Goal: Transaction & Acquisition: Purchase product/service

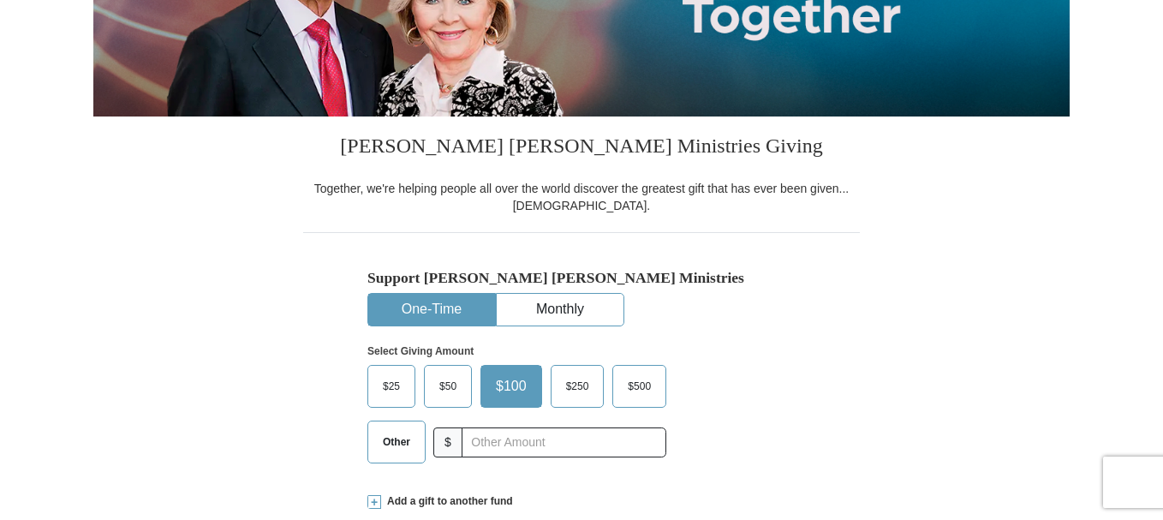
scroll to position [343, 0]
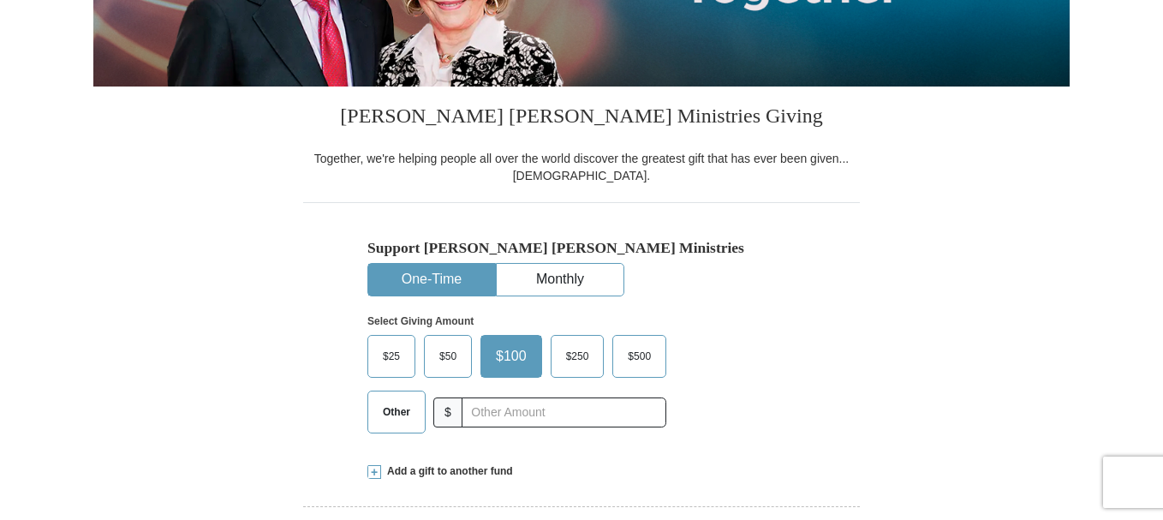
click at [631, 349] on span "$500" at bounding box center [639, 356] width 40 height 26
click at [0, 0] on input "$500" at bounding box center [0, 0] width 0 height 0
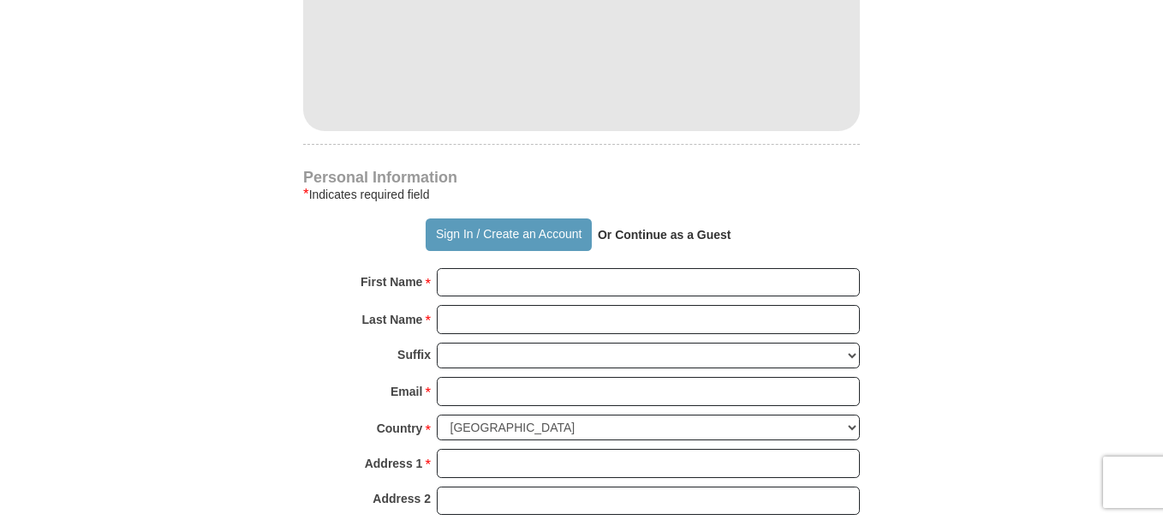
scroll to position [1028, 0]
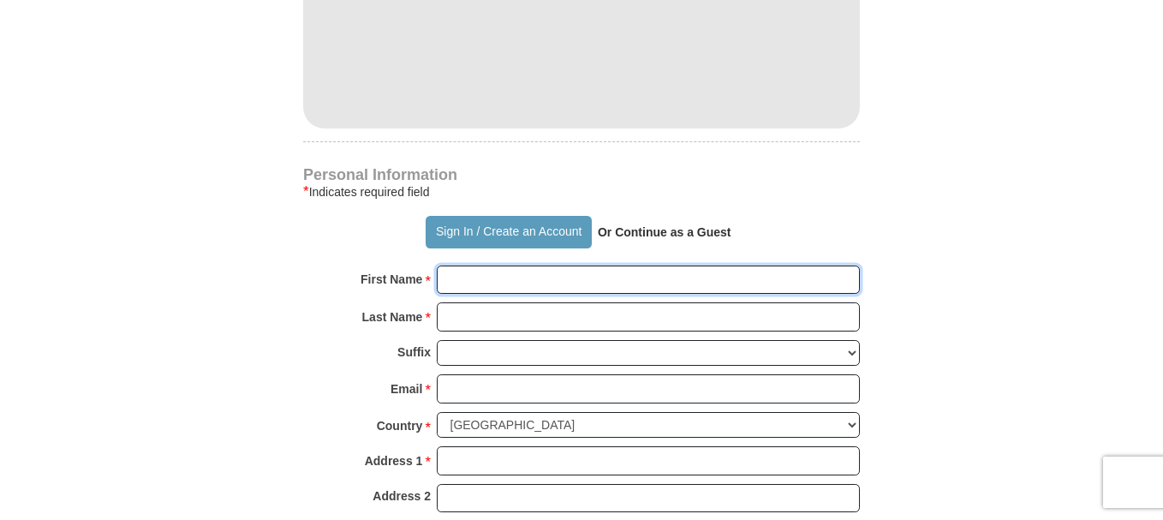
click at [479, 283] on input "First Name *" at bounding box center [648, 279] width 423 height 29
type input "[PERSON_NAME]"
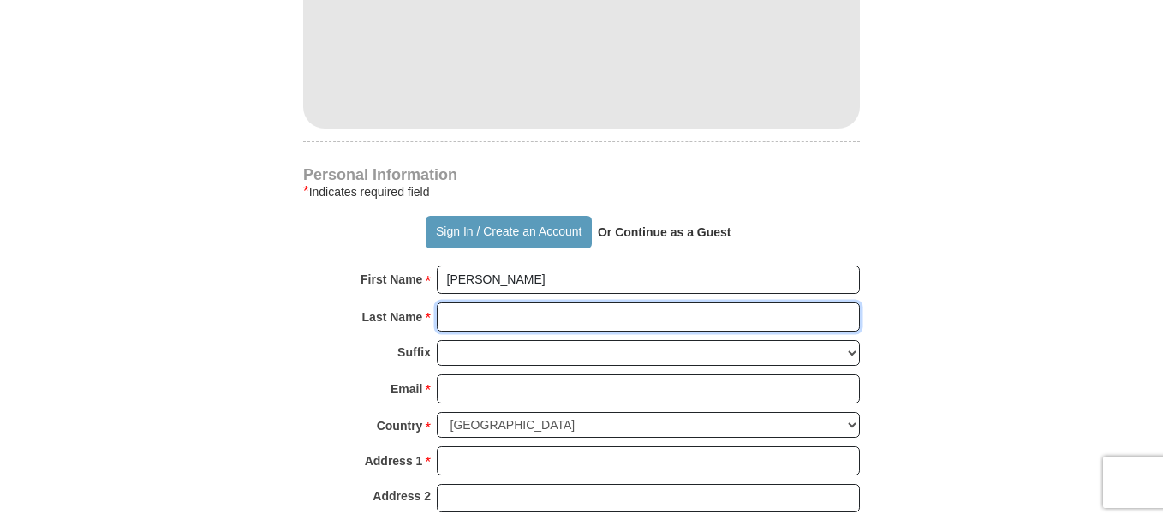
type input "[PERSON_NAME]"
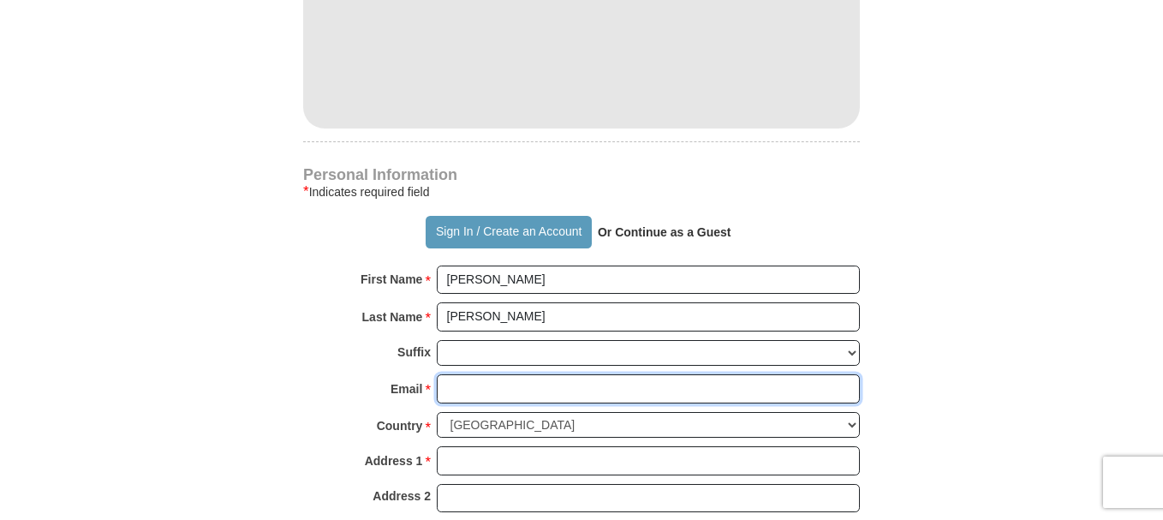
click at [462, 387] on input "Email *" at bounding box center [648, 388] width 423 height 29
type input "[EMAIL_ADDRESS][DOMAIN_NAME]"
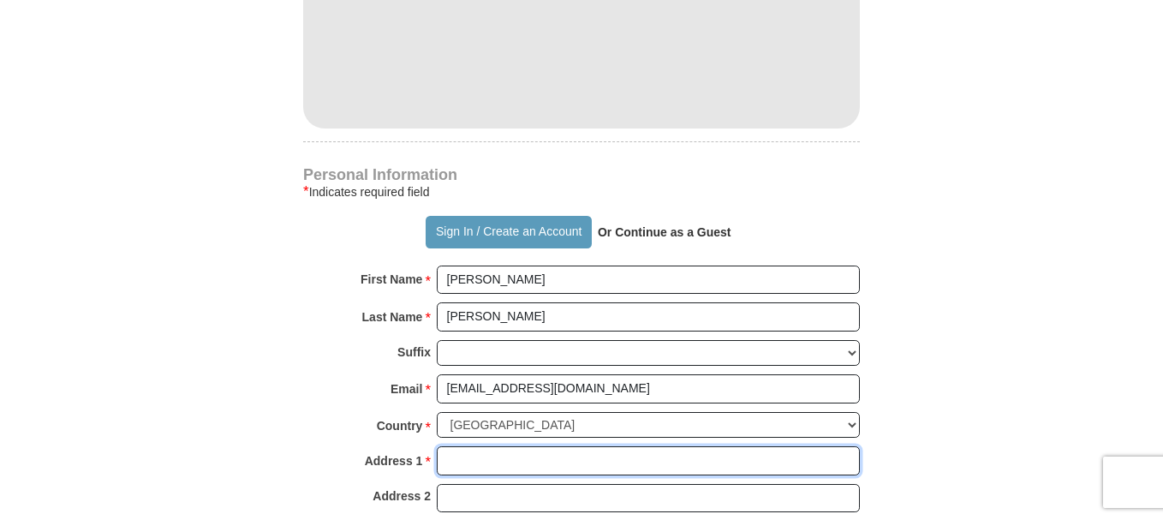
type input "17682 E Patriot Dr"
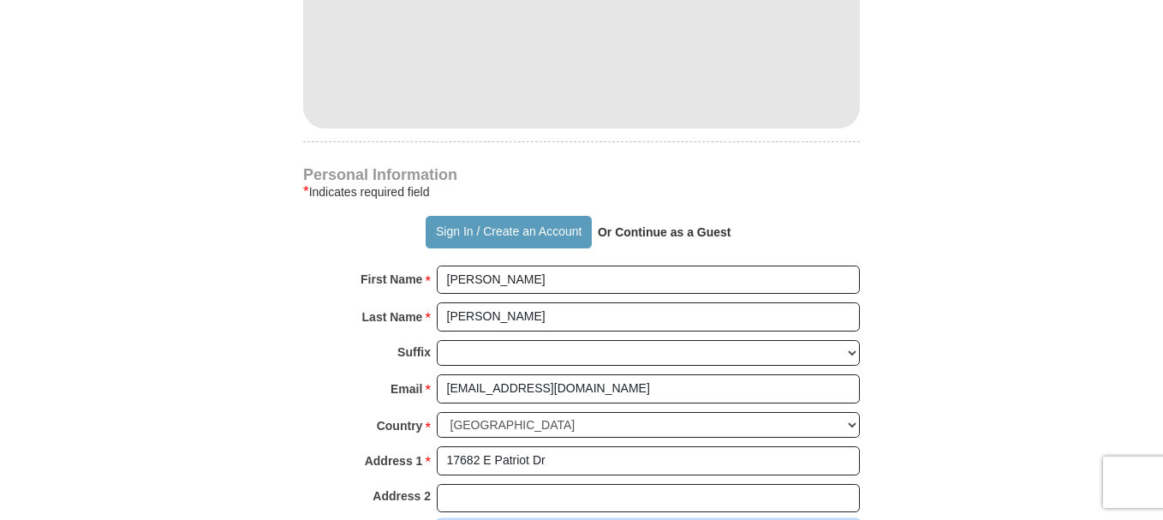
type input "Owasso"
select select "OK"
type input "74055"
type input "9186453166"
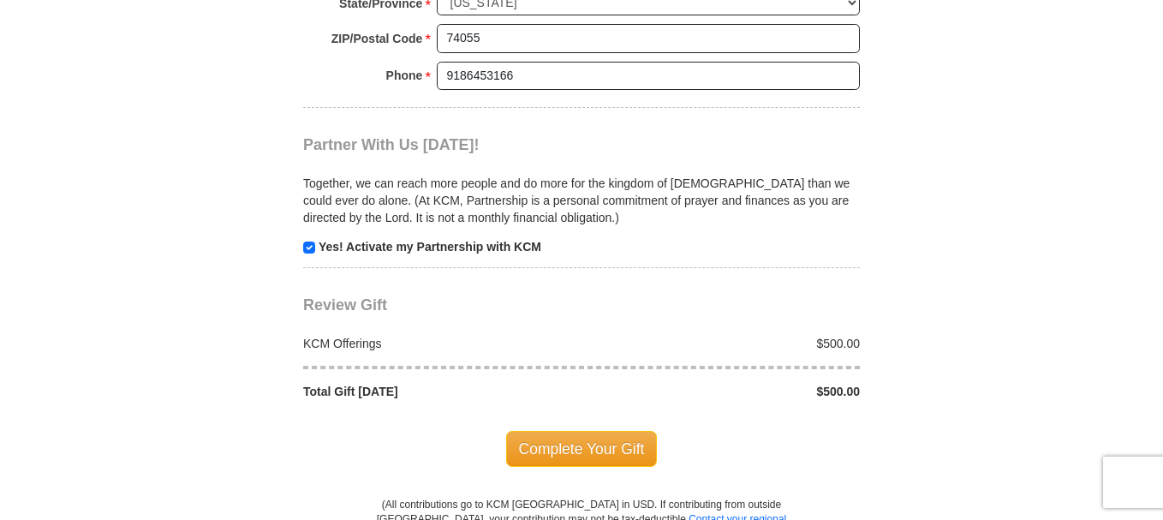
scroll to position [1627, 0]
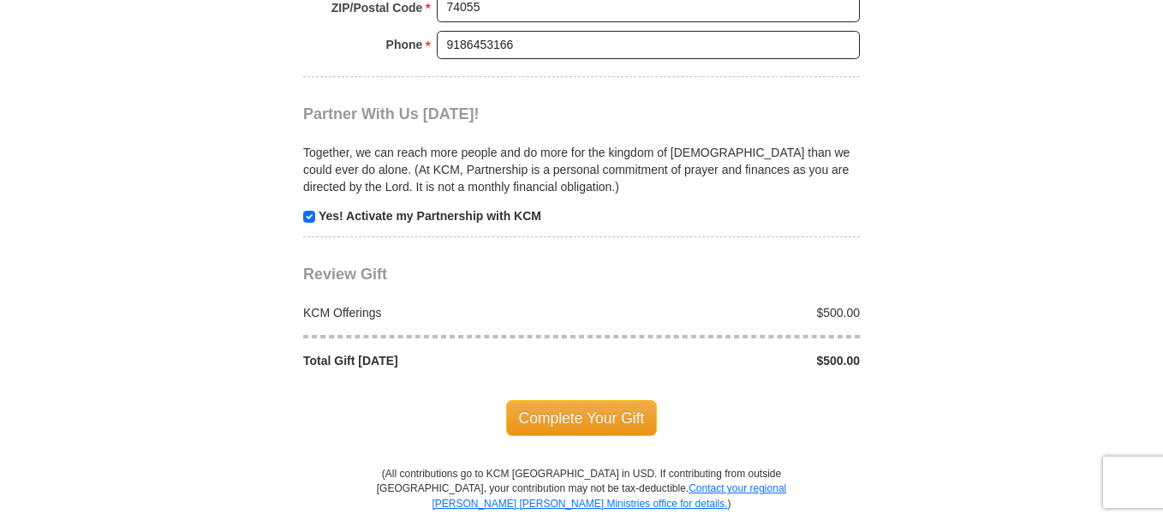
click at [580, 403] on span "Complete Your Gift" at bounding box center [582, 418] width 152 height 36
